Goal: Go to known website: Access a specific website the user already knows

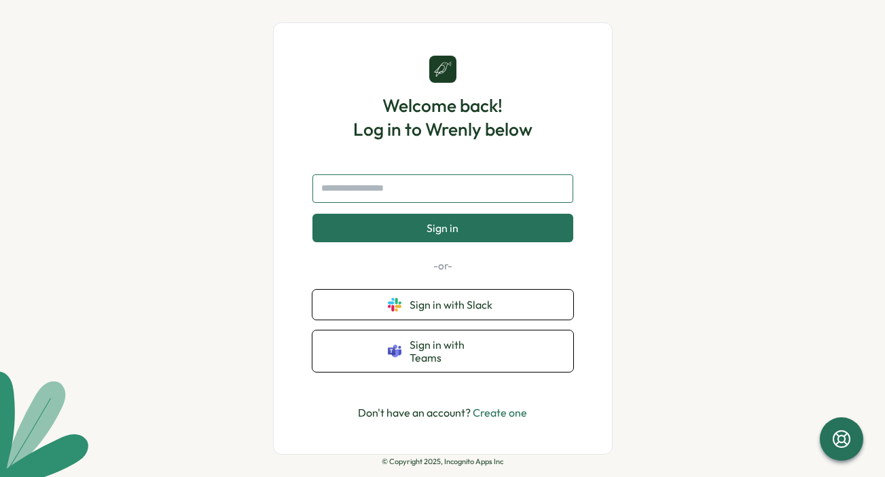
click at [429, 202] on input "text" at bounding box center [442, 189] width 261 height 29
drag, startPoint x: 418, startPoint y: 189, endPoint x: 411, endPoint y: 190, distance: 7.5
click at [416, 190] on input "text" at bounding box center [442, 189] width 261 height 29
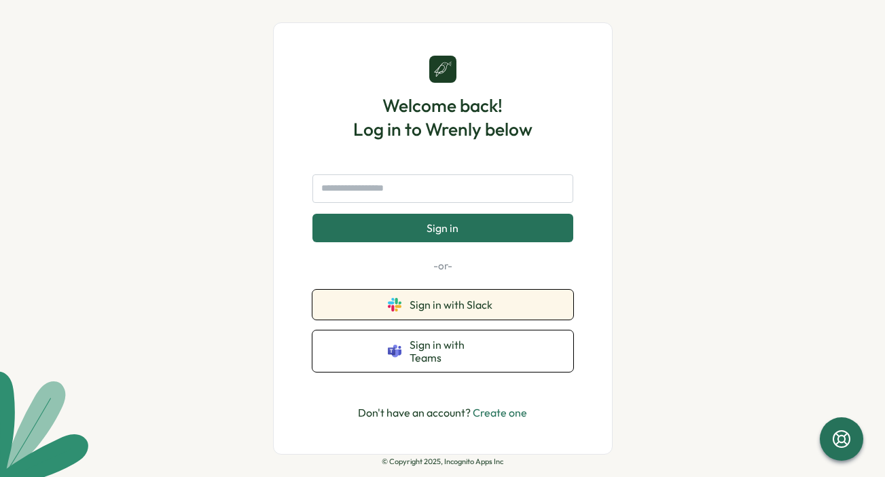
click at [505, 302] on button "Sign in with Slack" at bounding box center [442, 305] width 261 height 30
